Goal: Task Accomplishment & Management: Manage account settings

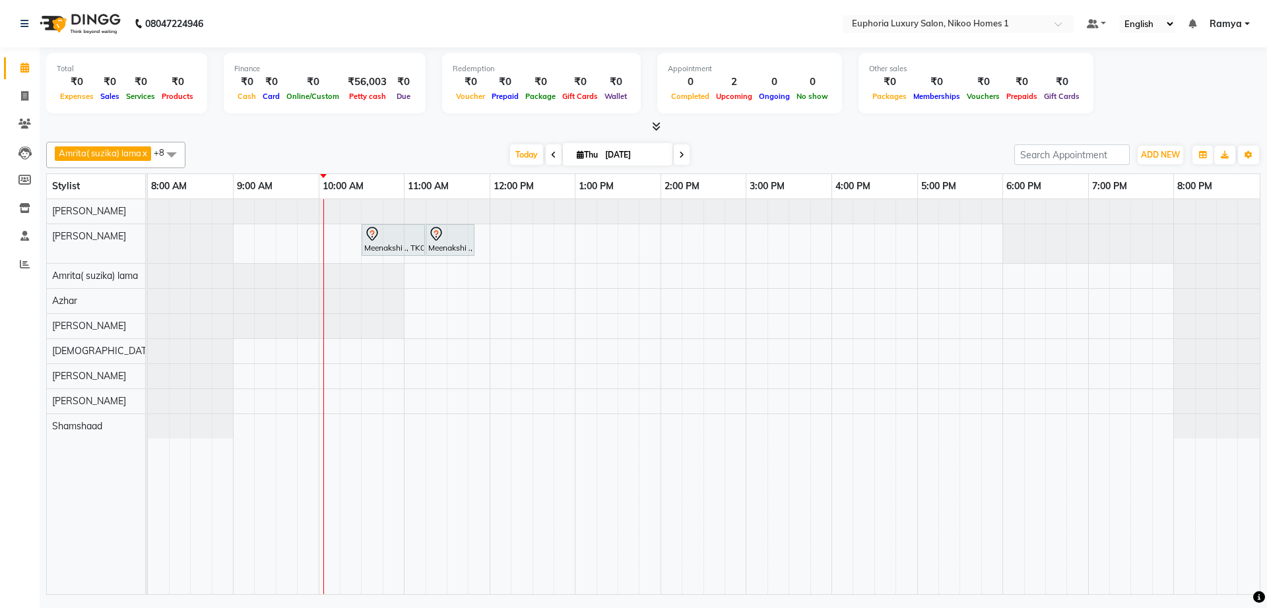
click at [1222, 24] on span "Ramya" at bounding box center [1226, 24] width 32 height 14
click at [1181, 87] on link "Sign out" at bounding box center [1182, 91] width 121 height 20
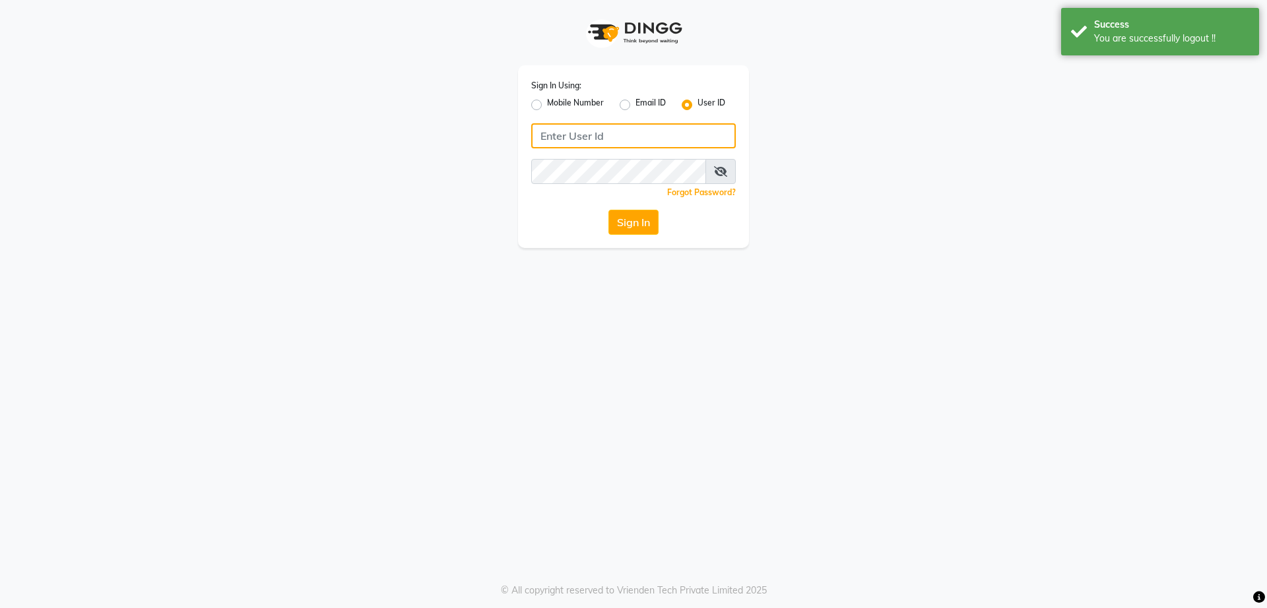
type input "8073170422"
click at [547, 105] on label "Mobile Number" at bounding box center [575, 105] width 57 height 16
click at [547, 105] on input "Mobile Number" at bounding box center [551, 101] width 9 height 9
radio input "true"
radio input "false"
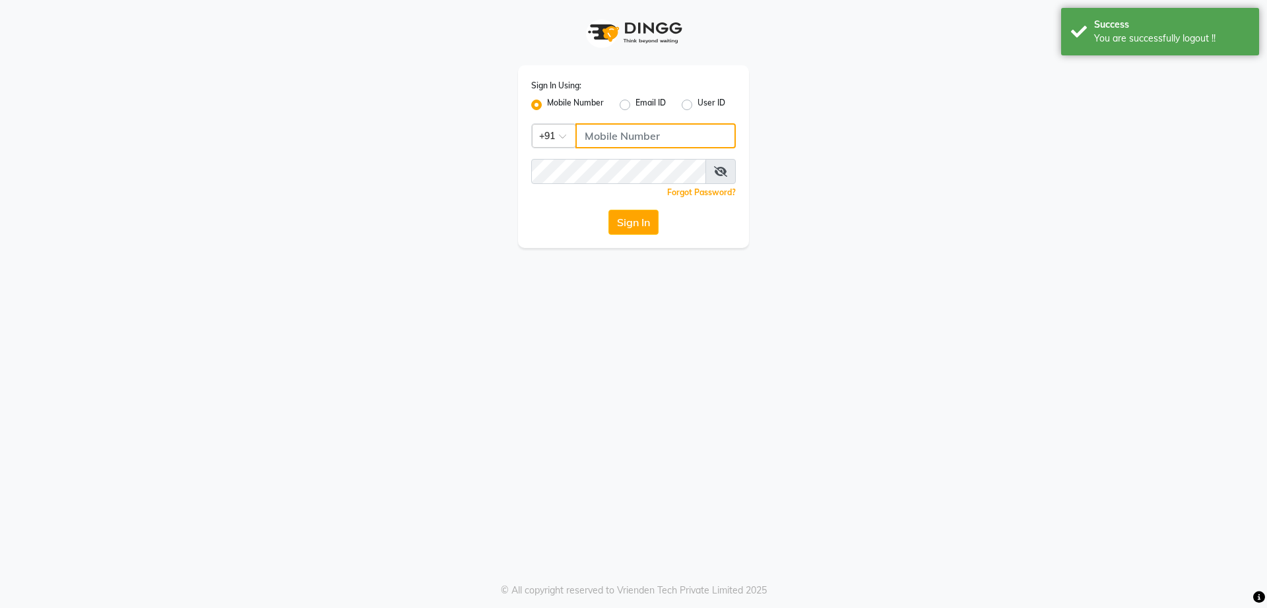
click at [598, 133] on input "Username" at bounding box center [655, 135] width 160 height 25
type input "8073170422"
click at [623, 214] on button "Sign In" at bounding box center [633, 222] width 50 height 25
